Goal: Transaction & Acquisition: Purchase product/service

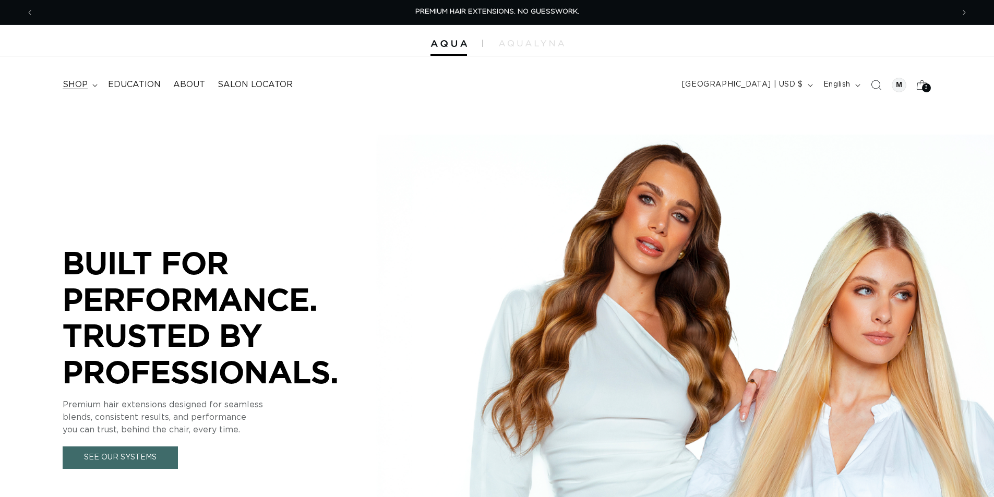
click at [85, 85] on span "shop" at bounding box center [75, 84] width 25 height 11
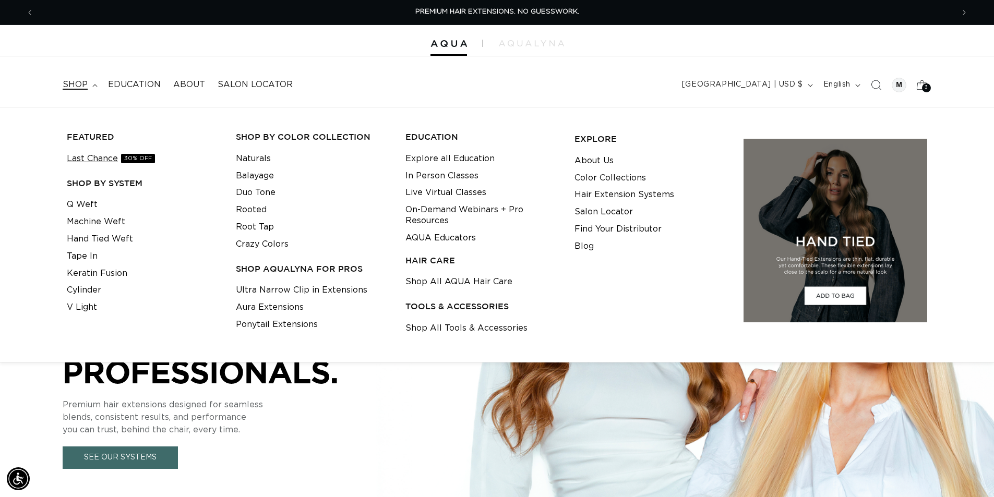
click at [107, 160] on link "Last Chance 30% OFF" at bounding box center [111, 158] width 88 height 17
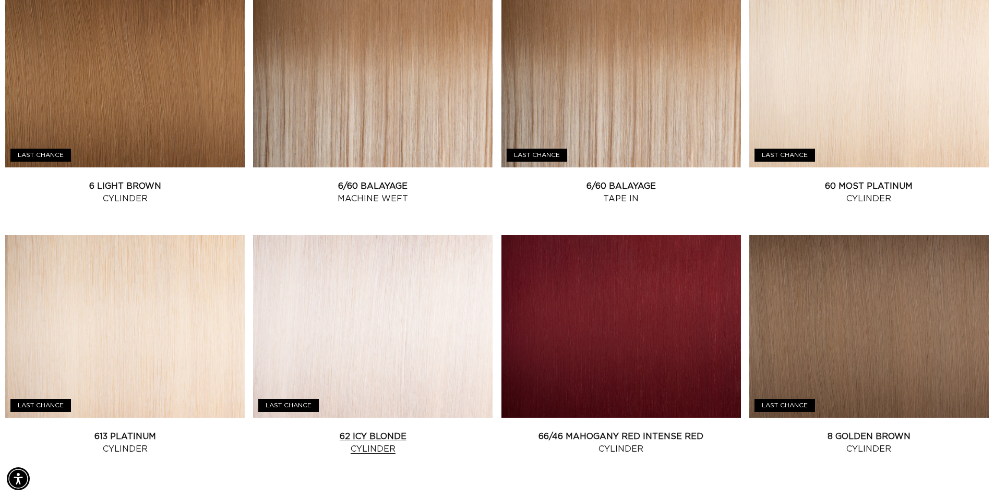
scroll to position [1304, 0]
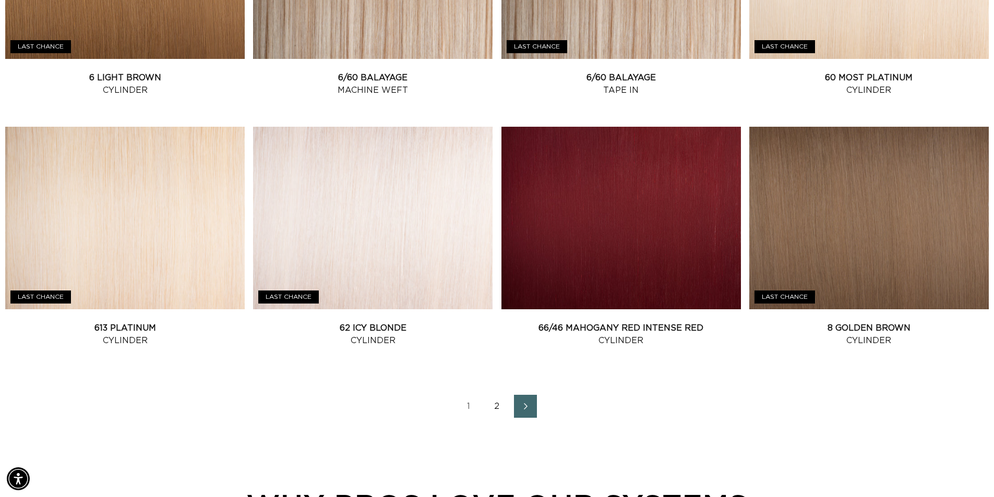
click at [493, 406] on link "2" at bounding box center [497, 406] width 23 height 23
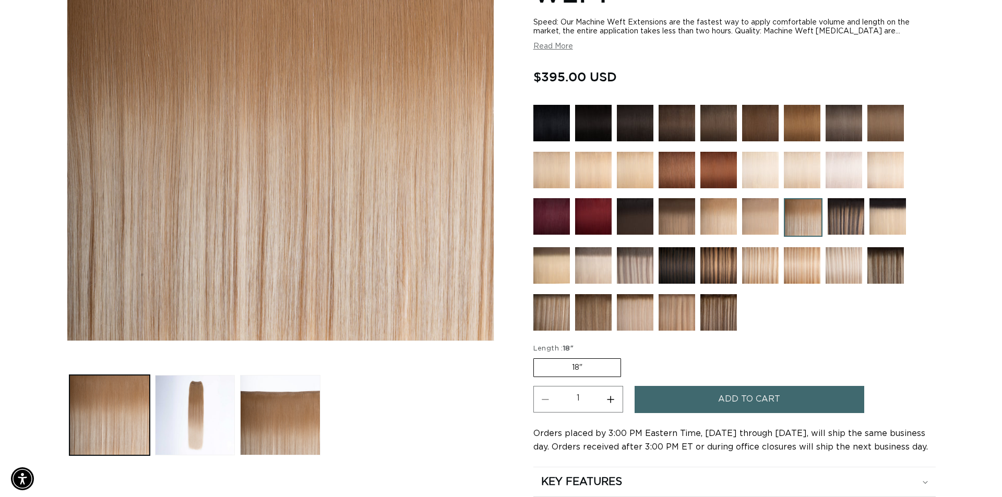
scroll to position [261, 0]
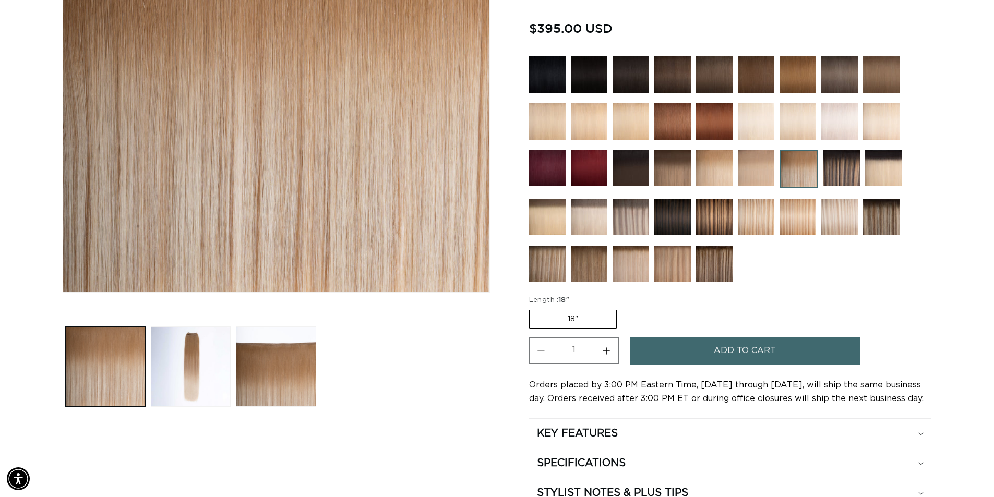
click at [688, 356] on button "Add to cart" at bounding box center [745, 351] width 230 height 27
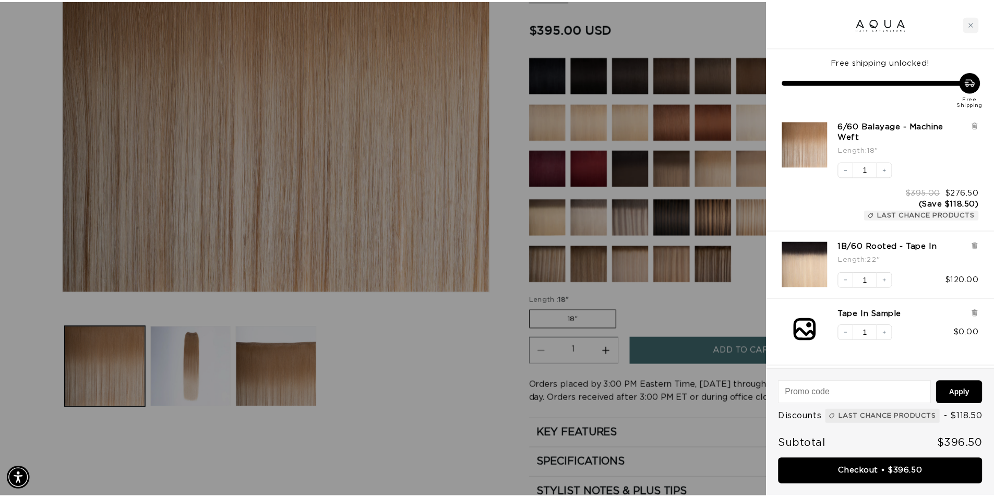
scroll to position [0, 0]
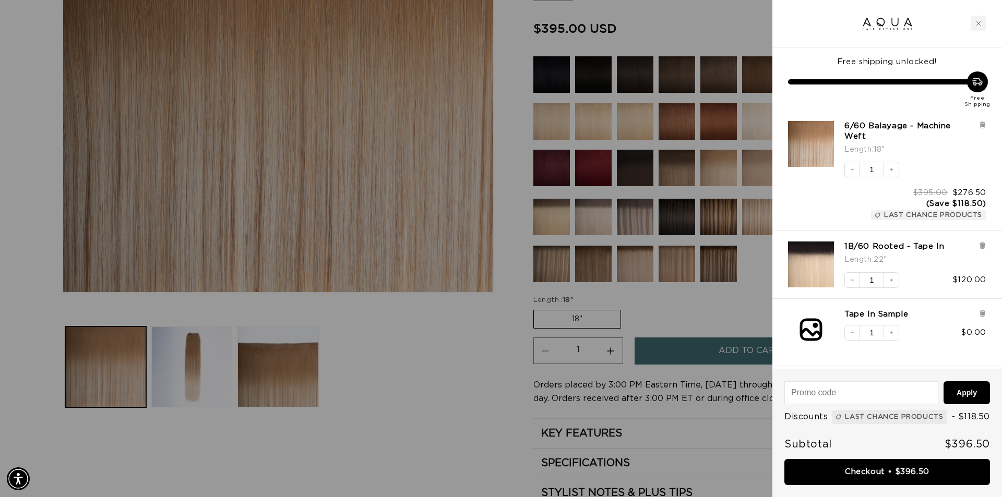
click at [716, 292] on div at bounding box center [501, 248] width 1002 height 497
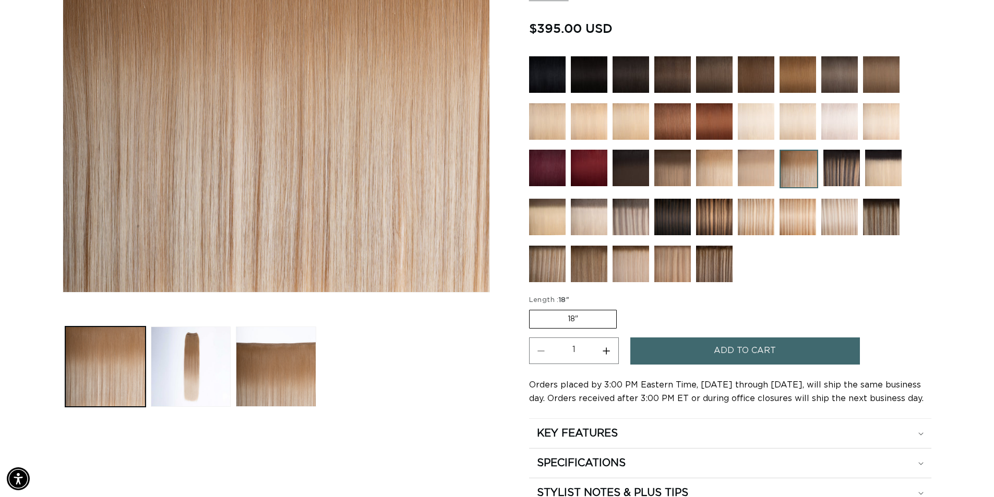
scroll to position [0, 920]
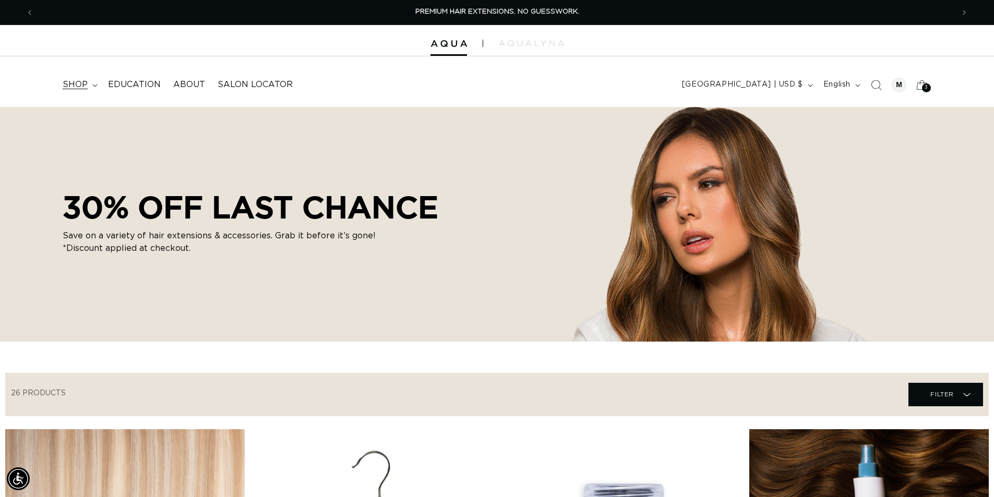
click at [86, 89] on span "shop" at bounding box center [75, 84] width 25 height 11
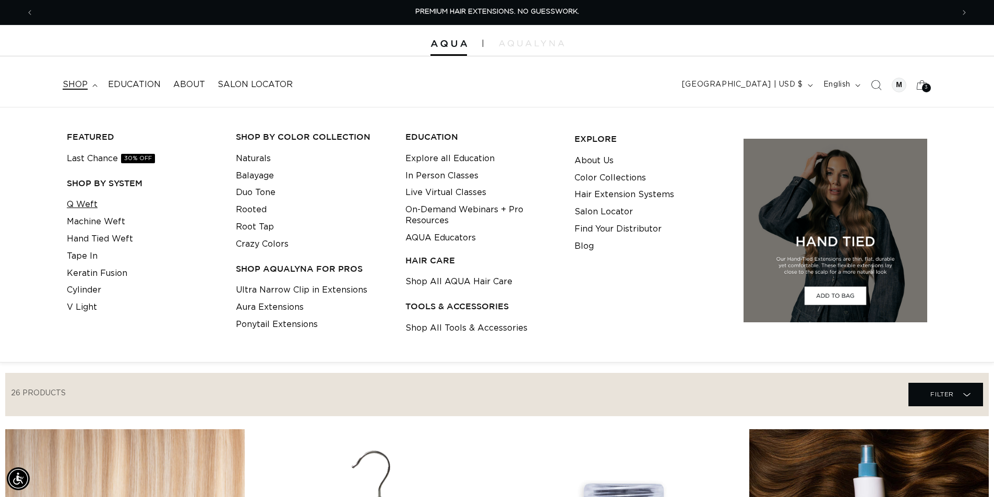
click at [74, 198] on link "Q Weft" at bounding box center [82, 204] width 31 height 17
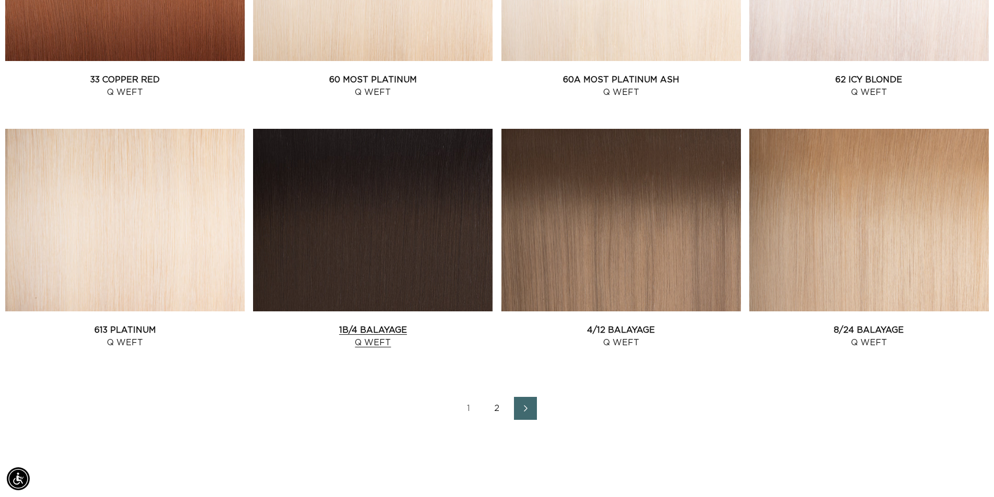
scroll to position [1356, 0]
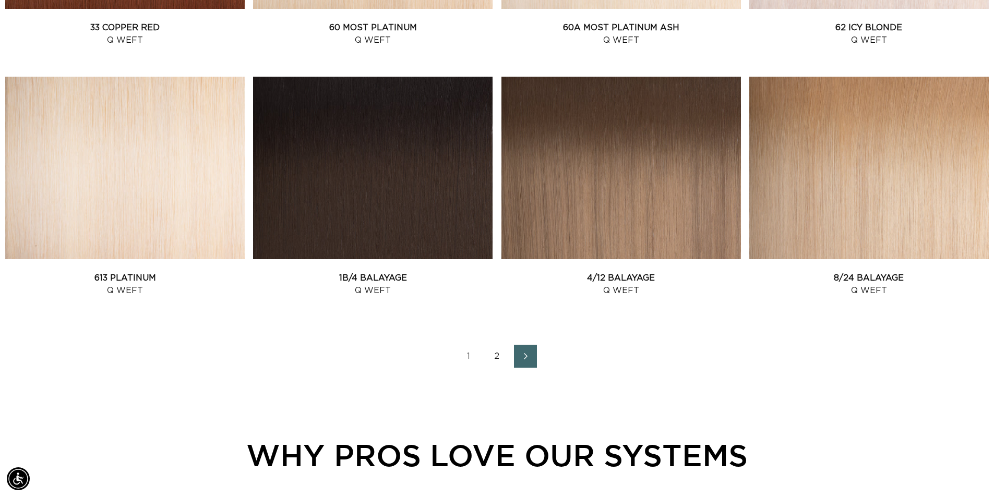
click at [497, 360] on link "2" at bounding box center [497, 356] width 23 height 23
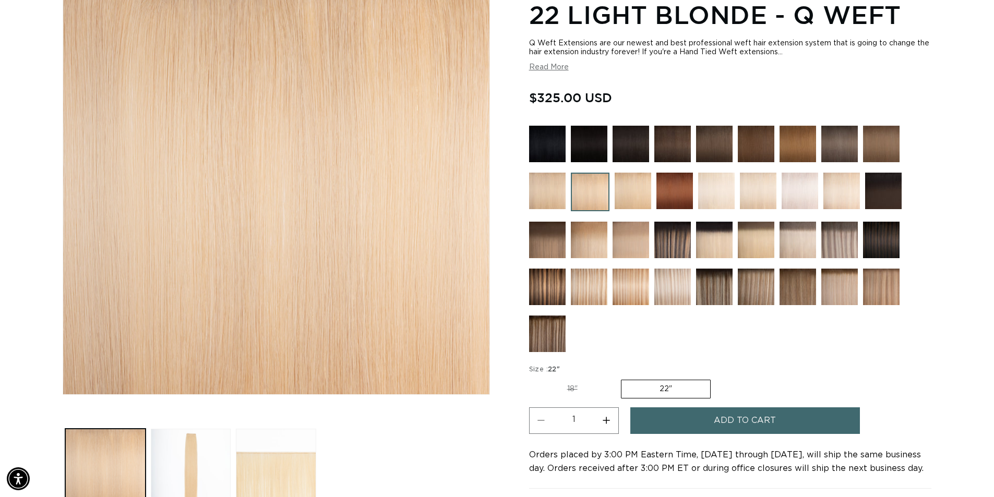
scroll to position [261, 0]
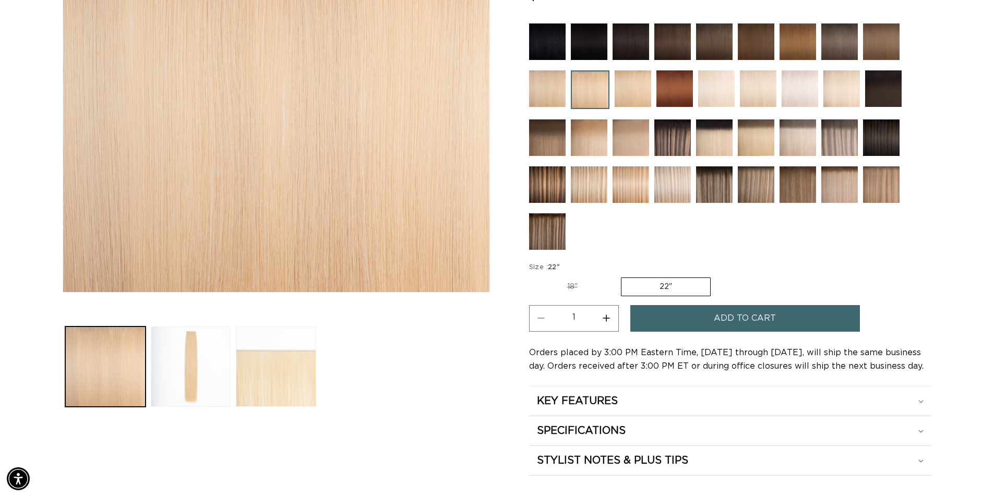
click at [587, 290] on label "18" Variant sold out or unavailable" at bounding box center [572, 287] width 87 height 18
click at [532, 276] on input "18" Variant sold out or unavailable" at bounding box center [532, 275] width 1 height 1
radio input "true"
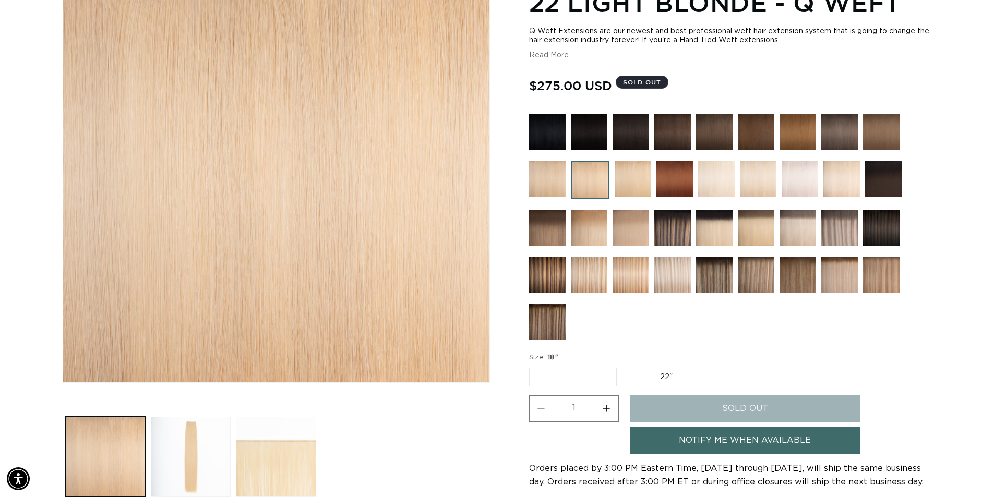
scroll to position [261, 0]
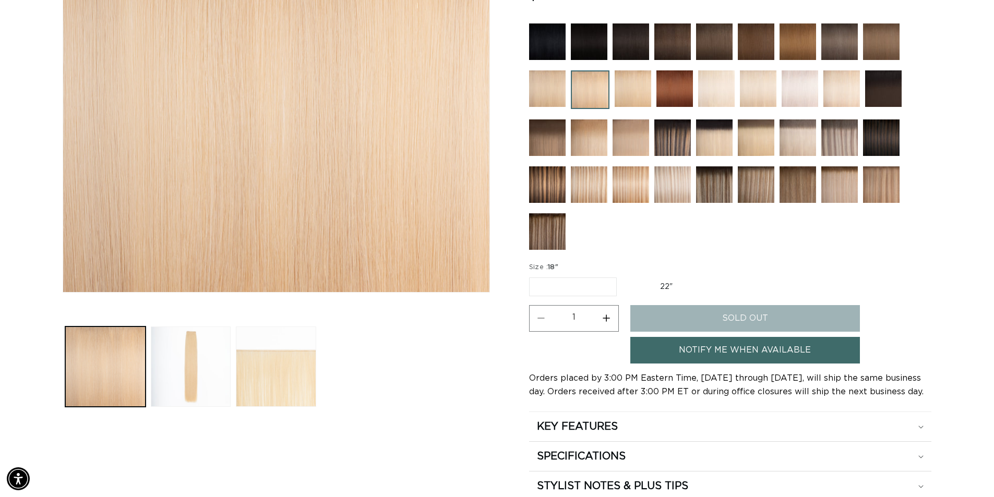
click at [647, 287] on label "22" Variant sold out or unavailable" at bounding box center [666, 287] width 89 height 18
click at [622, 276] on input "22" Variant sold out or unavailable" at bounding box center [622, 275] width 1 height 1
radio input "true"
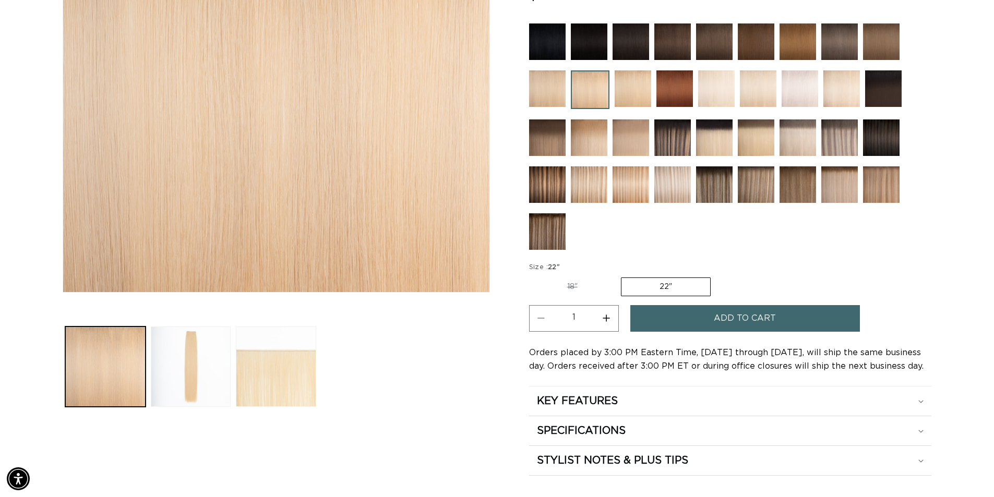
click at [706, 324] on button "Add to cart" at bounding box center [745, 318] width 230 height 27
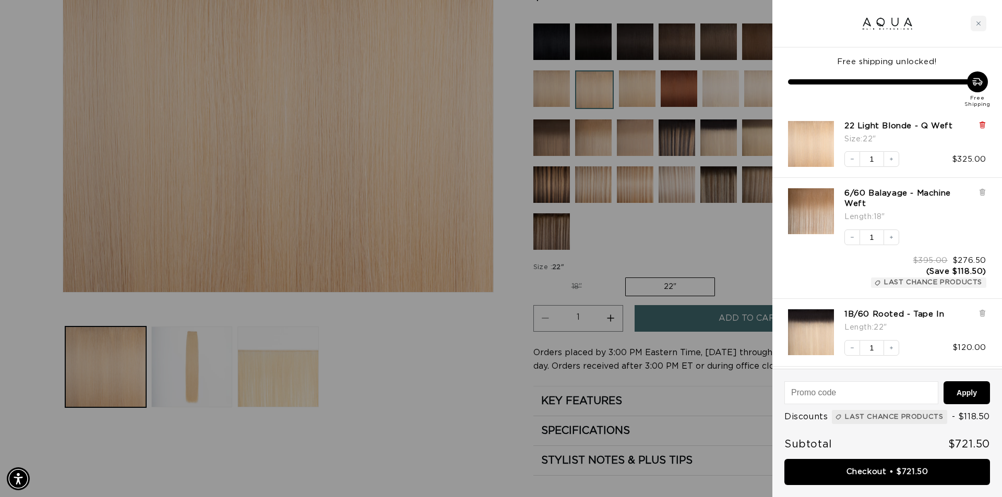
click at [979, 125] on icon at bounding box center [982, 125] width 8 height 8
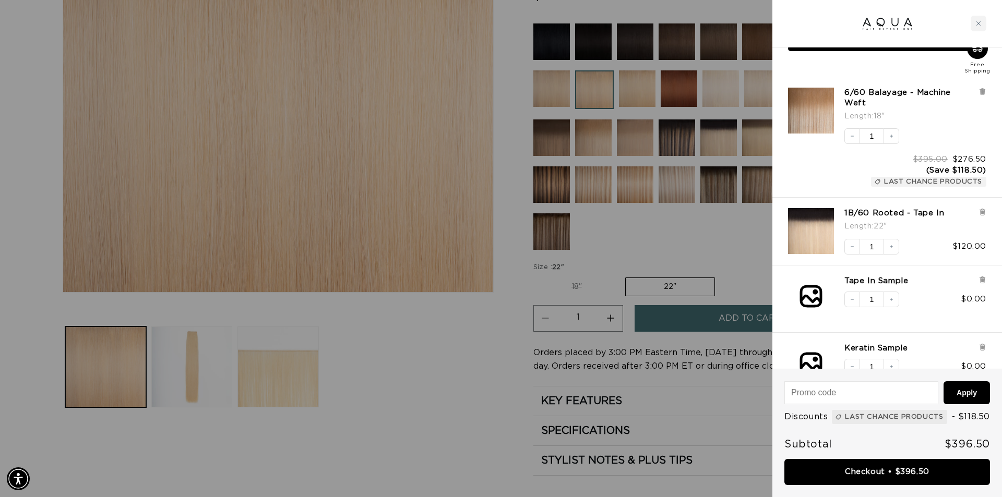
scroll to position [52, 0]
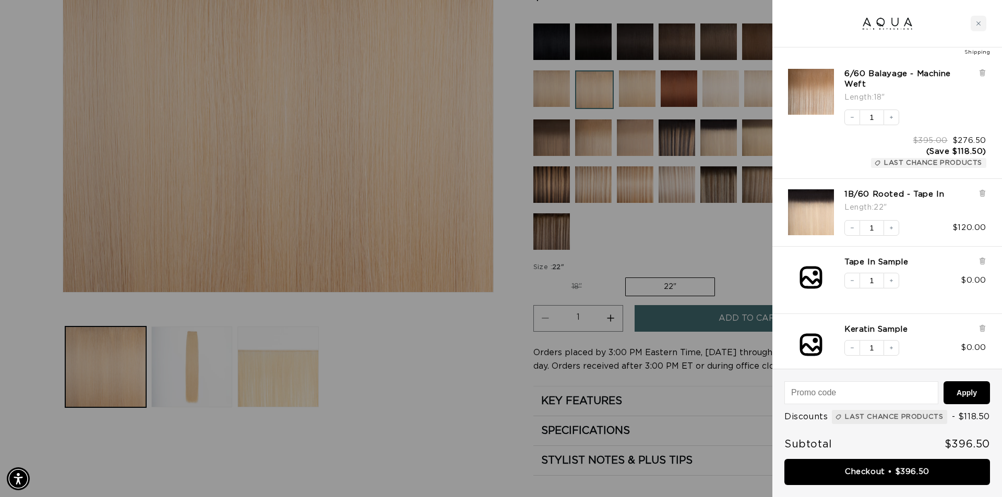
click at [987, 182] on div "1B/60 Rooted - Tape In Length : 22" Decrease quantity 1 Increase quantity $120.…" at bounding box center [887, 213] width 230 height 68
click at [980, 191] on icon at bounding box center [982, 193] width 4 height 5
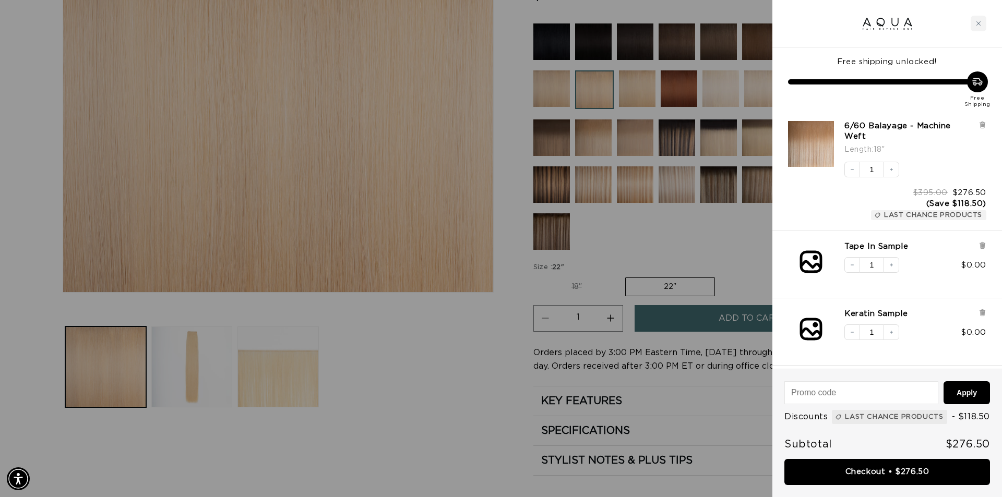
scroll to position [0, 1855]
